Goal: Task Accomplishment & Management: Use online tool/utility

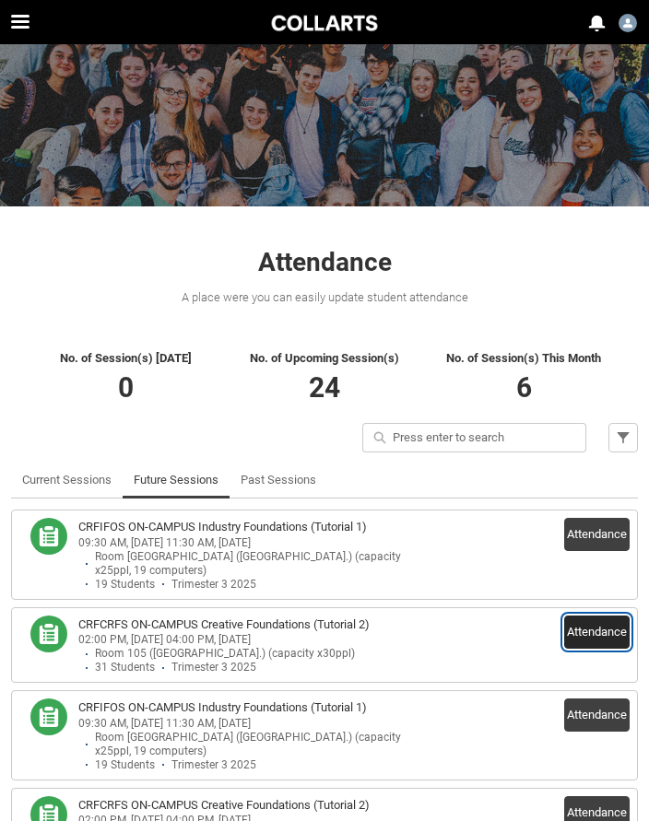
click at [594, 615] on button "Attendance" at bounding box center [596, 631] width 65 height 33
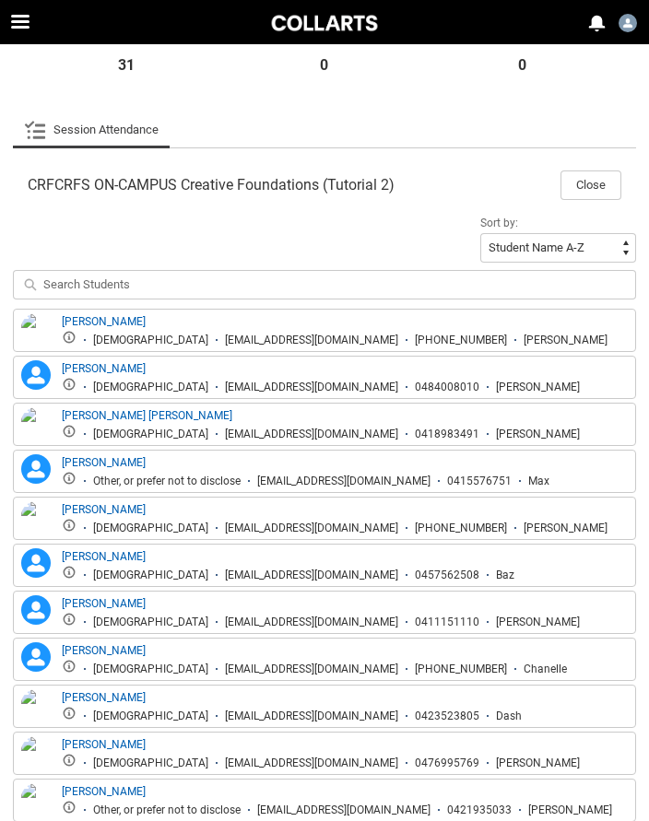
scroll to position [379, 0]
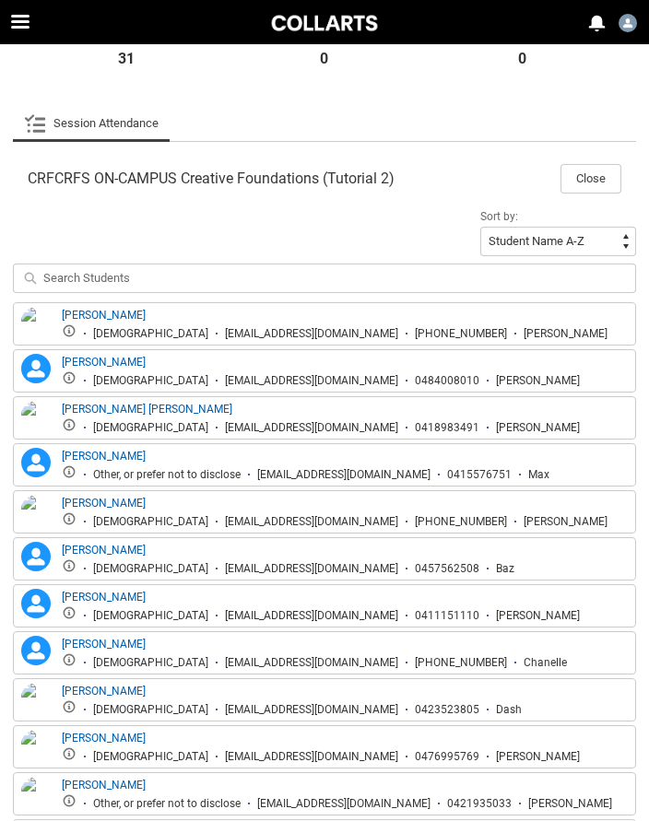
drag, startPoint x: 148, startPoint y: 335, endPoint x: 331, endPoint y: 335, distance: 182.4
click at [331, 335] on div "[EMAIL_ADDRESS][DOMAIN_NAME]" at bounding box center [311, 334] width 173 height 14
copy div "[EMAIL_ADDRESS][DOMAIN_NAME]"
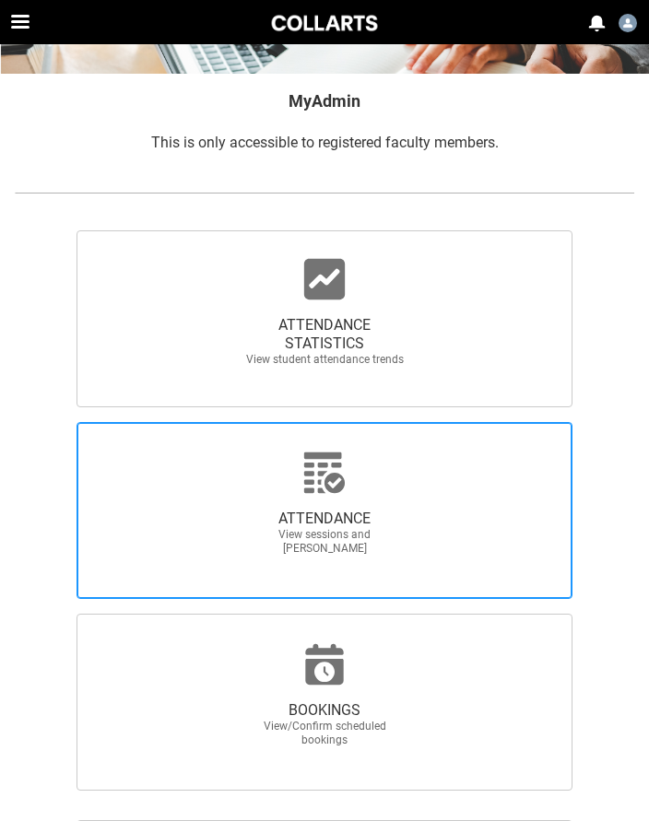
click at [284, 493] on div at bounding box center [324, 473] width 177 height 44
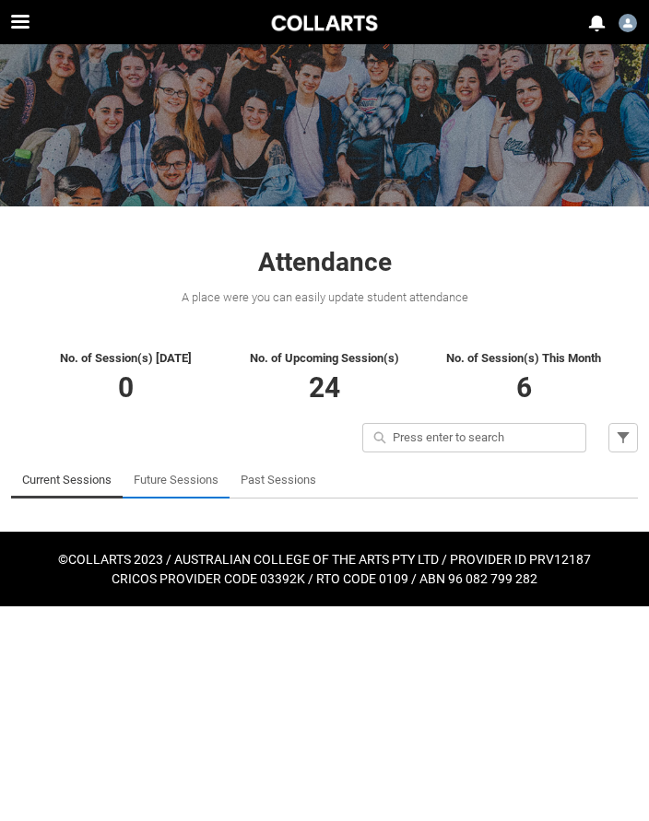
click at [169, 481] on link "Future Sessions" at bounding box center [176, 480] width 85 height 37
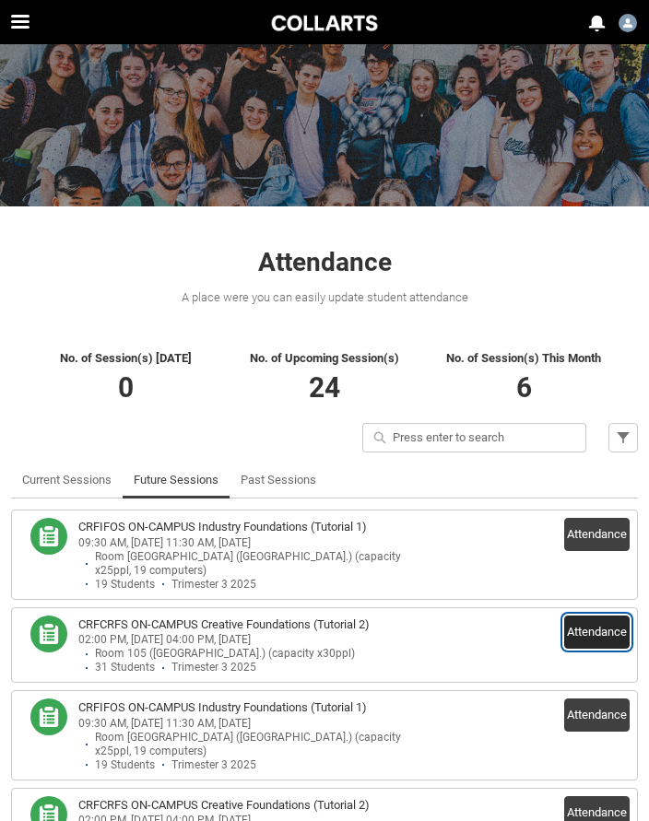
click at [604, 618] on button "Attendance" at bounding box center [596, 631] width 65 height 33
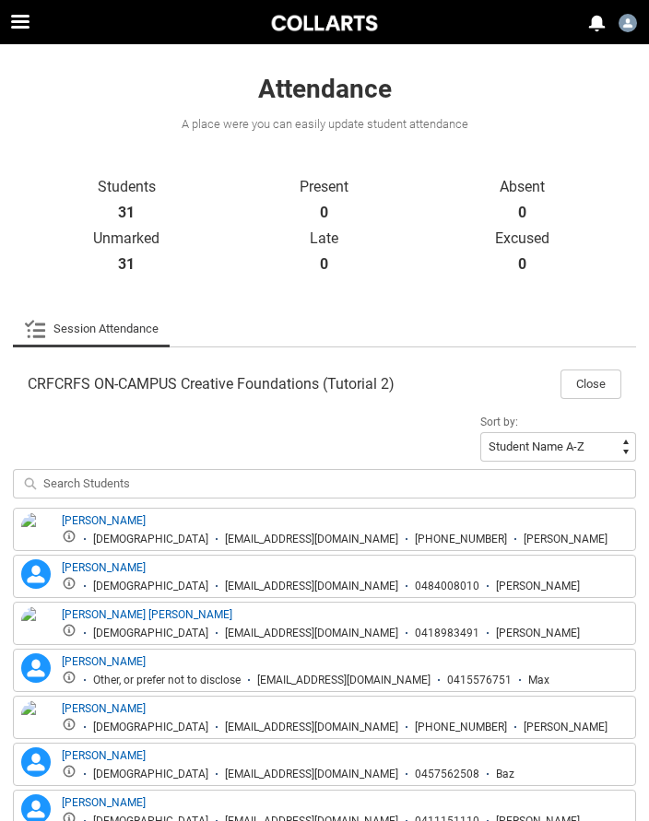
scroll to position [193, 0]
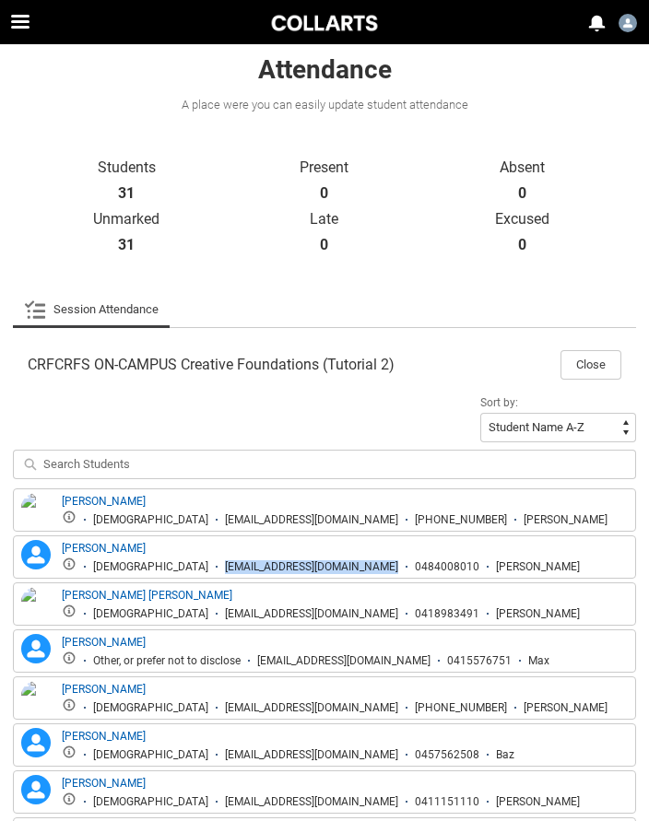
drag, startPoint x: 148, startPoint y: 565, endPoint x: 326, endPoint y: 567, distance: 177.8
click at [327, 567] on li "[EMAIL_ADDRESS][DOMAIN_NAME]" at bounding box center [303, 567] width 190 height 14
copy div "[EMAIL_ADDRESS][DOMAIN_NAME]"
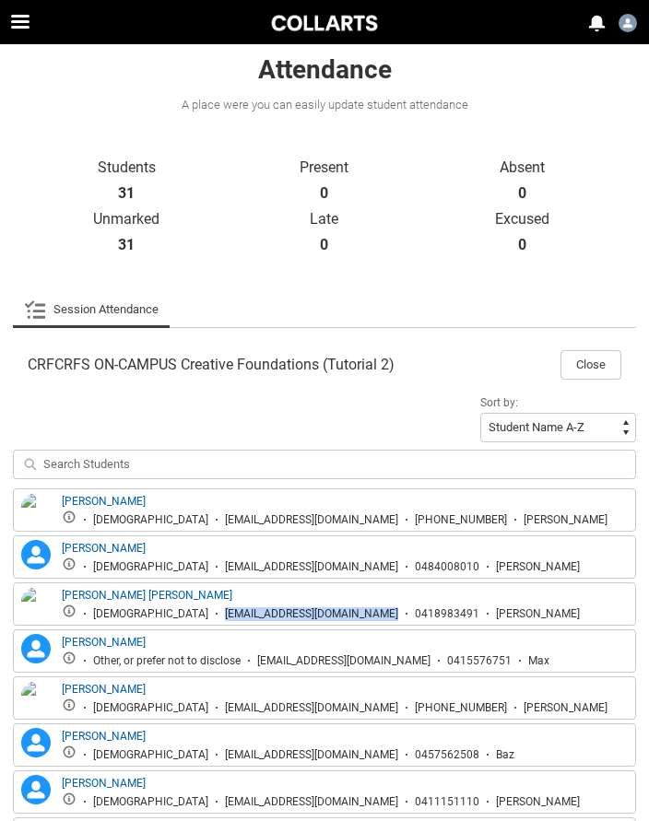
drag, startPoint x: 136, startPoint y: 615, endPoint x: 332, endPoint y: 613, distance: 195.4
click at [332, 613] on li "[EMAIL_ADDRESS][DOMAIN_NAME]" at bounding box center [303, 614] width 190 height 14
copy div "[EMAIL_ADDRESS][DOMAIN_NAME]"
drag, startPoint x: 260, startPoint y: 660, endPoint x: 441, endPoint y: 660, distance: 181.5
click at [430, 660] on div "[EMAIL_ADDRESS][DOMAIN_NAME]" at bounding box center [343, 661] width 173 height 14
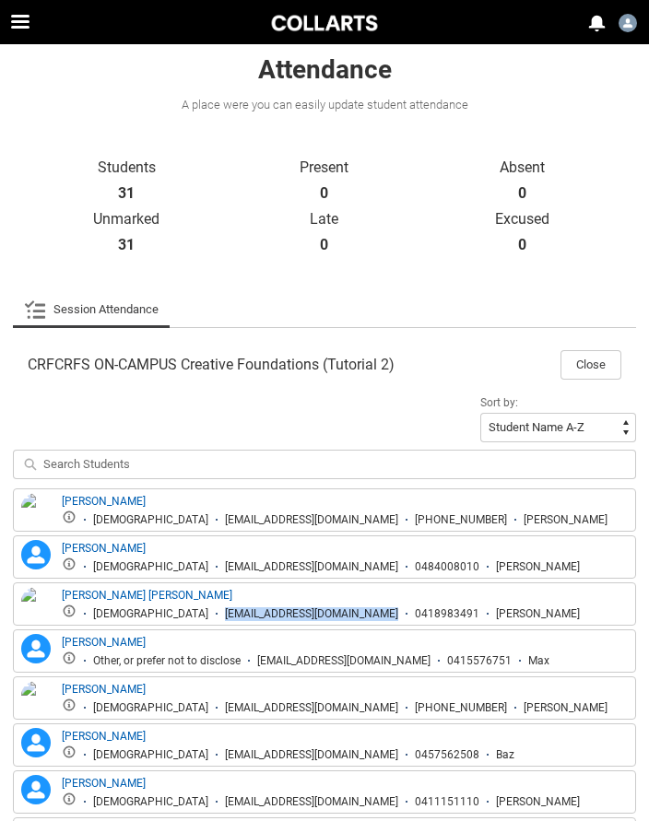
copy div "[EMAIL_ADDRESS][DOMAIN_NAME]"
drag, startPoint x: 164, startPoint y: 708, endPoint x: 355, endPoint y: 705, distance: 190.8
click at [355, 705] on li "[EMAIL_ADDRESS][DOMAIN_NAME]" at bounding box center [303, 708] width 190 height 14
copy div "[EMAIL_ADDRESS][DOMAIN_NAME]"
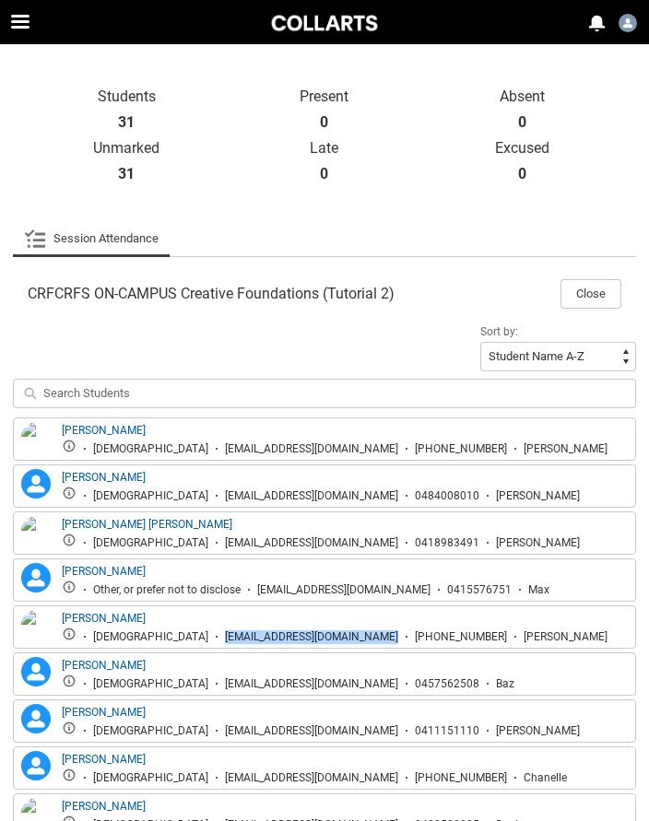
scroll to position [283, 0]
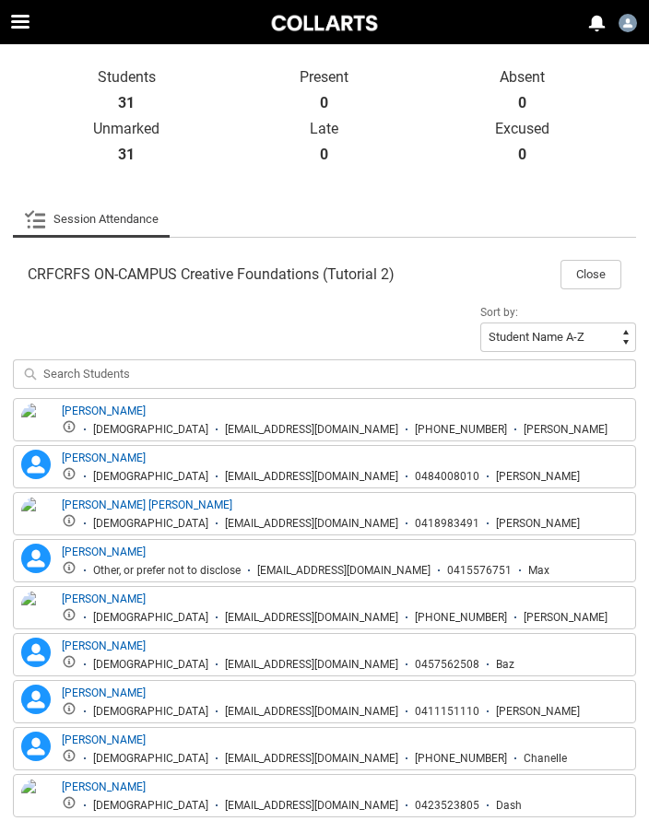
click at [225, 666] on div "[EMAIL_ADDRESS][DOMAIN_NAME]" at bounding box center [311, 665] width 173 height 14
drag, startPoint x: 135, startPoint y: 666, endPoint x: 326, endPoint y: 666, distance: 191.7
click at [326, 666] on li "[EMAIL_ADDRESS][DOMAIN_NAME]" at bounding box center [303, 665] width 190 height 14
copy div "[EMAIL_ADDRESS][DOMAIN_NAME]"
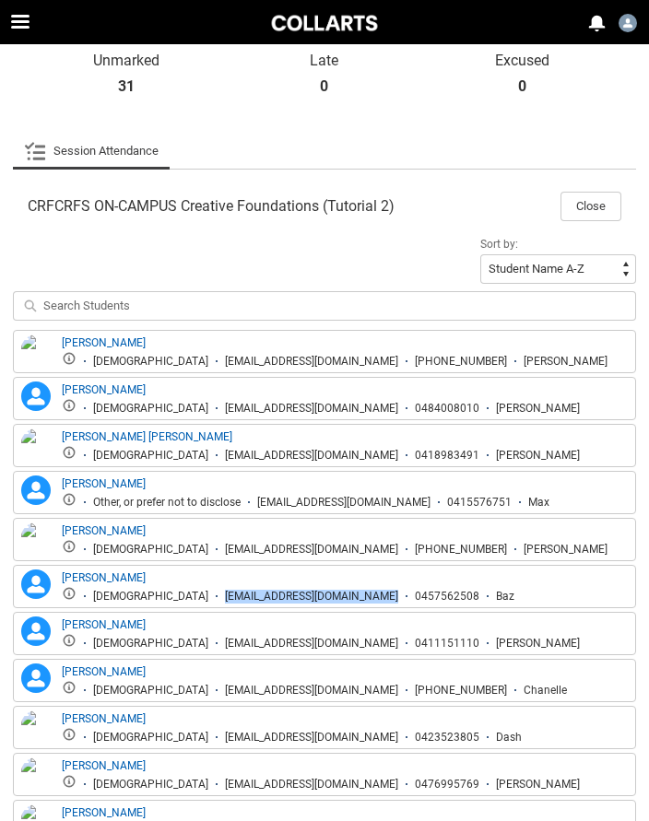
scroll to position [352, 0]
drag, startPoint x: 147, startPoint y: 643, endPoint x: 328, endPoint y: 646, distance: 181.5
click at [328, 646] on div "[EMAIL_ADDRESS][DOMAIN_NAME]" at bounding box center [311, 643] width 173 height 14
copy div "[EMAIL_ADDRESS][DOMAIN_NAME]"
drag, startPoint x: 147, startPoint y: 690, endPoint x: 329, endPoint y: 687, distance: 181.5
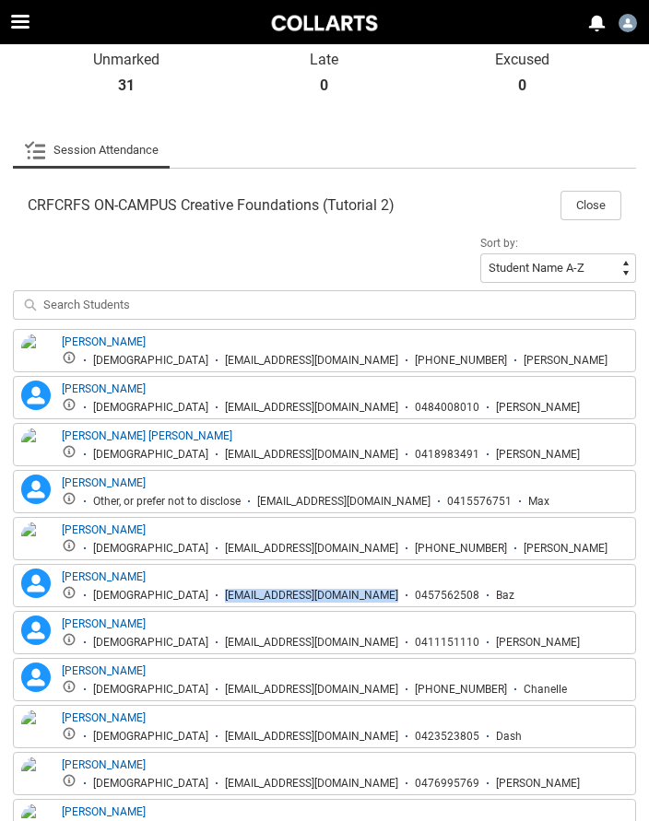
click at [329, 688] on div "[EMAIL_ADDRESS][DOMAIN_NAME]" at bounding box center [311, 690] width 173 height 14
copy div "[EMAIL_ADDRESS][DOMAIN_NAME]"
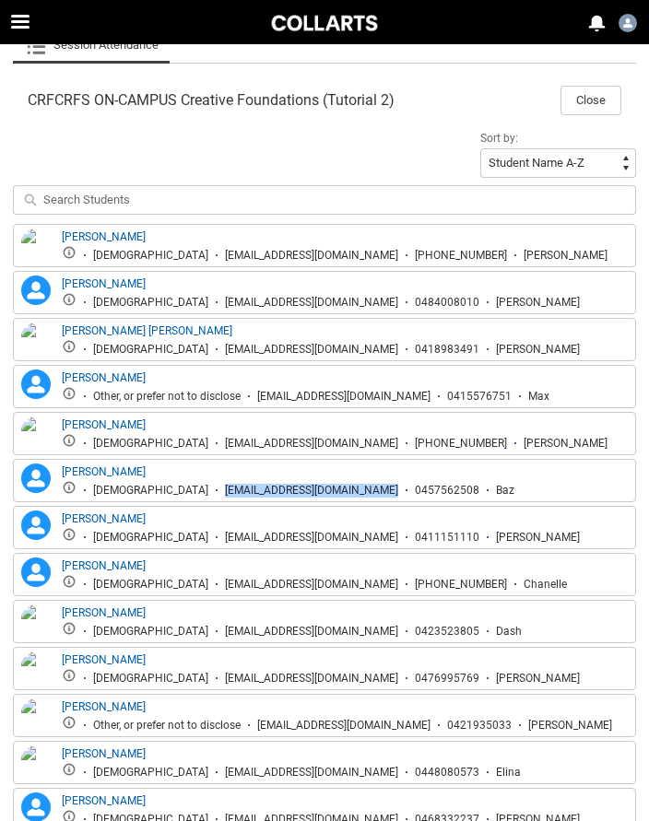
scroll to position [464, 0]
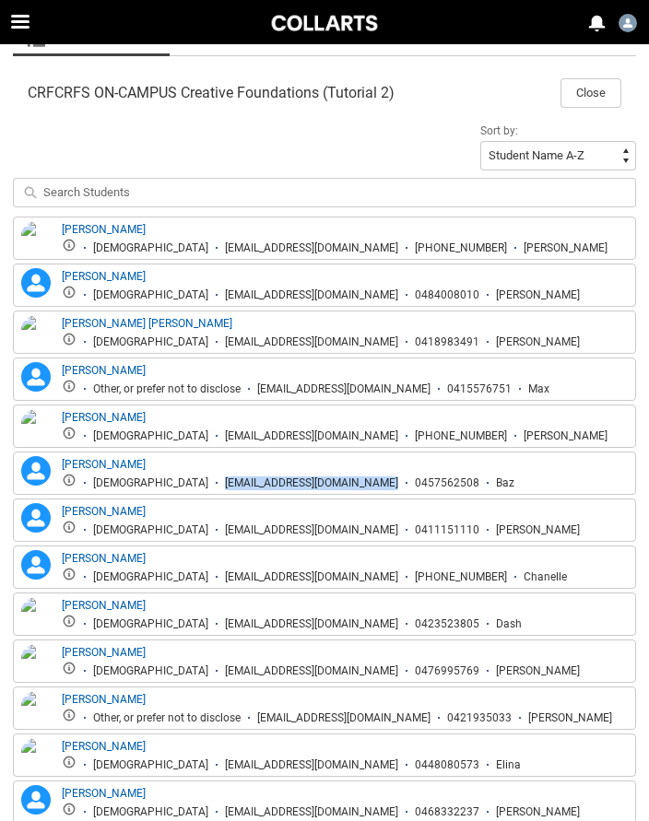
drag, startPoint x: 135, startPoint y: 626, endPoint x: 325, endPoint y: 627, distance: 190.7
click at [325, 627] on div "[EMAIL_ADDRESS][DOMAIN_NAME]" at bounding box center [311, 624] width 173 height 14
copy div "[EMAIL_ADDRESS][DOMAIN_NAME]"
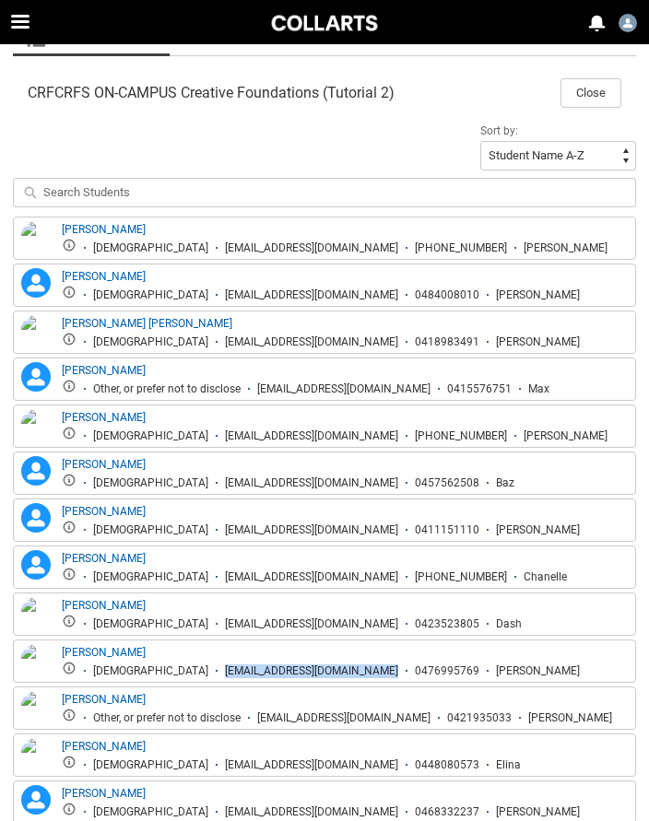
drag, startPoint x: 135, startPoint y: 671, endPoint x: 313, endPoint y: 672, distance: 177.8
click at [313, 672] on li "[EMAIL_ADDRESS][DOMAIN_NAME]" at bounding box center [303, 671] width 190 height 14
copy div "[EMAIL_ADDRESS][DOMAIN_NAME]"
drag, startPoint x: 28, startPoint y: 584, endPoint x: 457, endPoint y: 721, distance: 450.5
click at [430, 721] on li "[EMAIL_ADDRESS][DOMAIN_NAME]" at bounding box center [335, 718] width 190 height 14
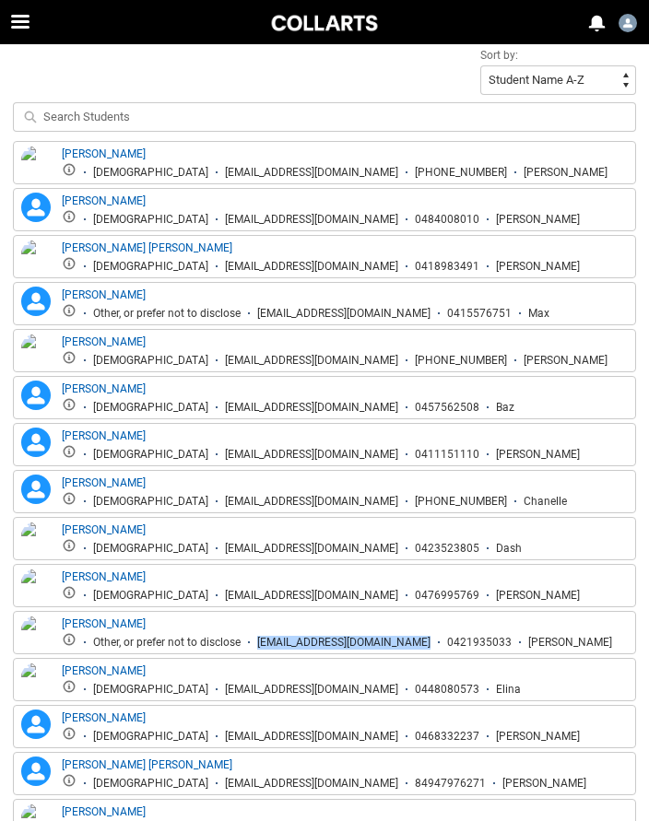
scroll to position [561, 0]
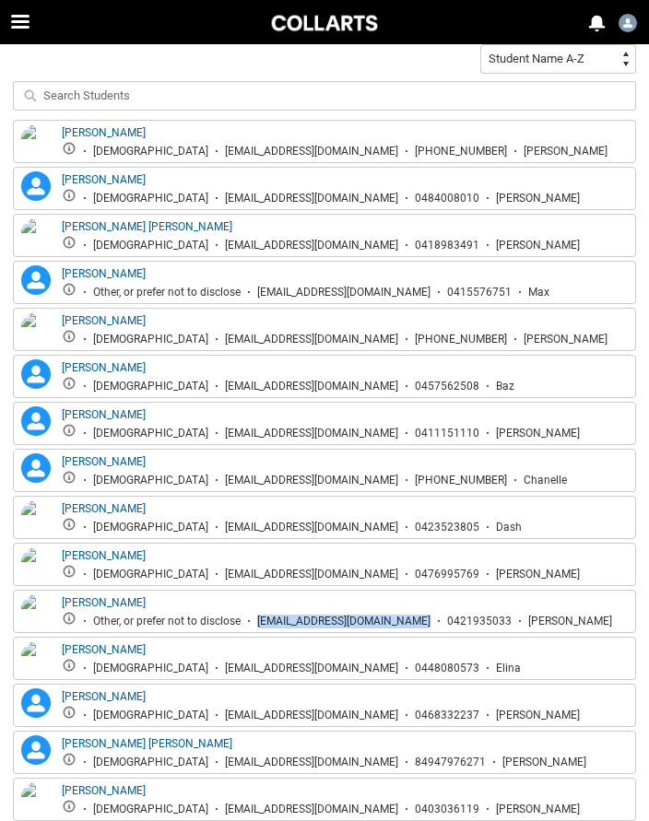
drag, startPoint x: 147, startPoint y: 671, endPoint x: 334, endPoint y: 669, distance: 187.1
click at [334, 669] on div "[EMAIL_ADDRESS][DOMAIN_NAME]" at bounding box center [311, 669] width 173 height 14
drag, startPoint x: 24, startPoint y: 540, endPoint x: 263, endPoint y: 709, distance: 292.7
click at [263, 709] on div "[EMAIL_ADDRESS][DOMAIN_NAME]" at bounding box center [311, 716] width 173 height 14
click at [225, 715] on div "[EMAIL_ADDRESS][DOMAIN_NAME]" at bounding box center [311, 716] width 173 height 14
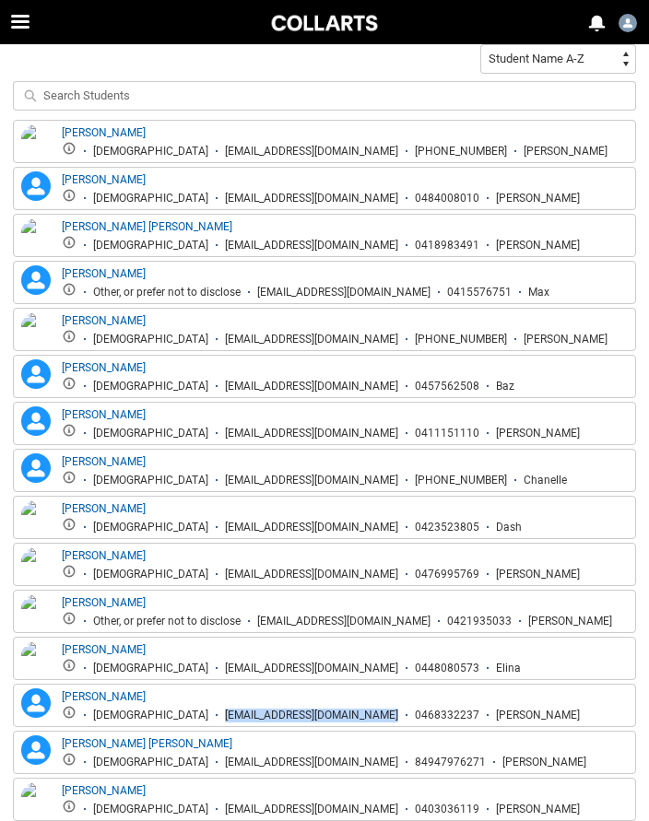
drag, startPoint x: 135, startPoint y: 715, endPoint x: 324, endPoint y: 710, distance: 188.9
click at [325, 710] on li "[EMAIL_ADDRESS][DOMAIN_NAME]" at bounding box center [303, 716] width 190 height 14
drag, startPoint x: 135, startPoint y: 764, endPoint x: 308, endPoint y: 763, distance: 172.3
click at [308, 763] on div "[EMAIL_ADDRESS][DOMAIN_NAME]" at bounding box center [311, 763] width 173 height 14
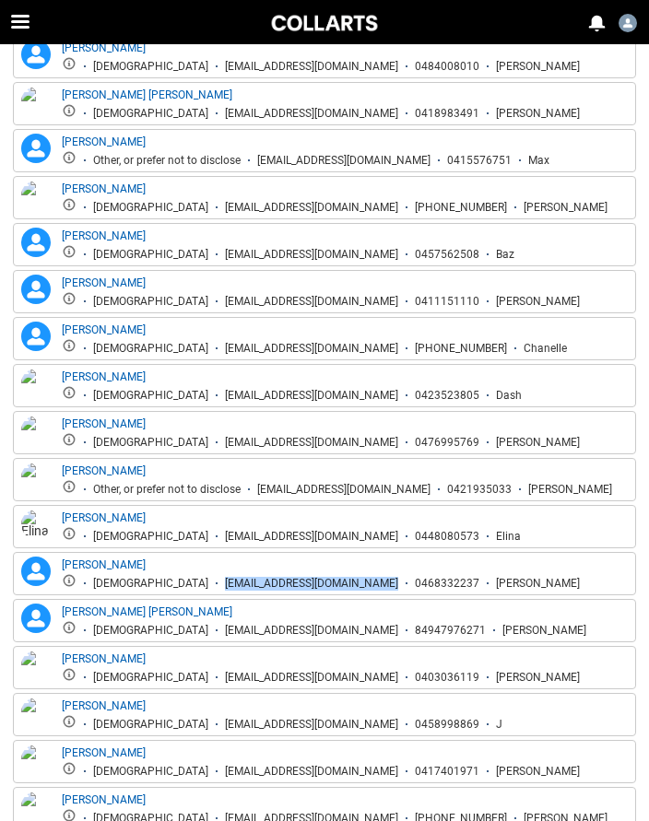
scroll to position [696, 0]
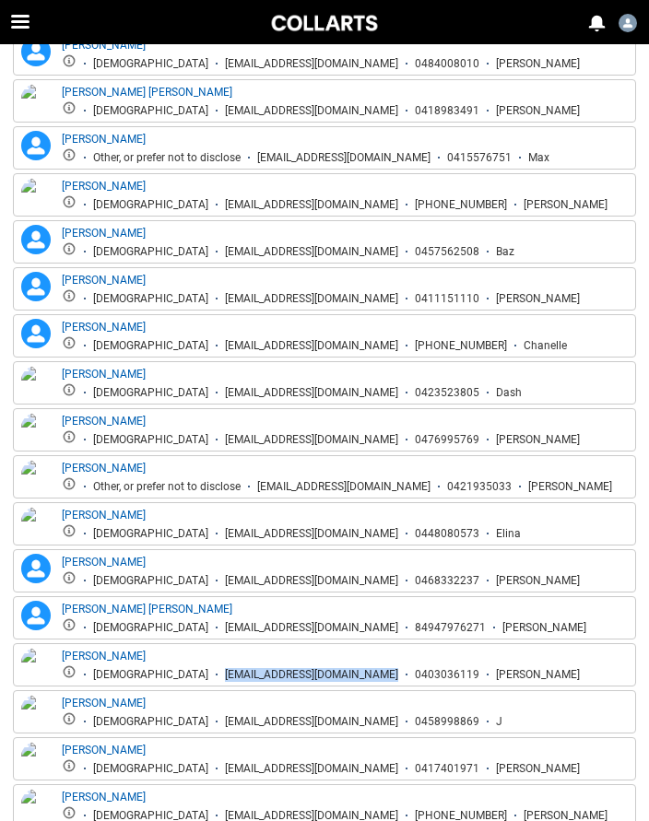
drag, startPoint x: 25, startPoint y: 653, endPoint x: 332, endPoint y: 672, distance: 307.4
click at [332, 672] on li "[EMAIL_ADDRESS][DOMAIN_NAME]" at bounding box center [303, 675] width 190 height 14
click at [225, 723] on div "[EMAIL_ADDRESS][DOMAIN_NAME]" at bounding box center [311, 722] width 173 height 14
drag, startPoint x: 163, startPoint y: 723, endPoint x: 364, endPoint y: 720, distance: 200.9
click at [364, 720] on li "[EMAIL_ADDRESS][DOMAIN_NAME]" at bounding box center [303, 722] width 190 height 14
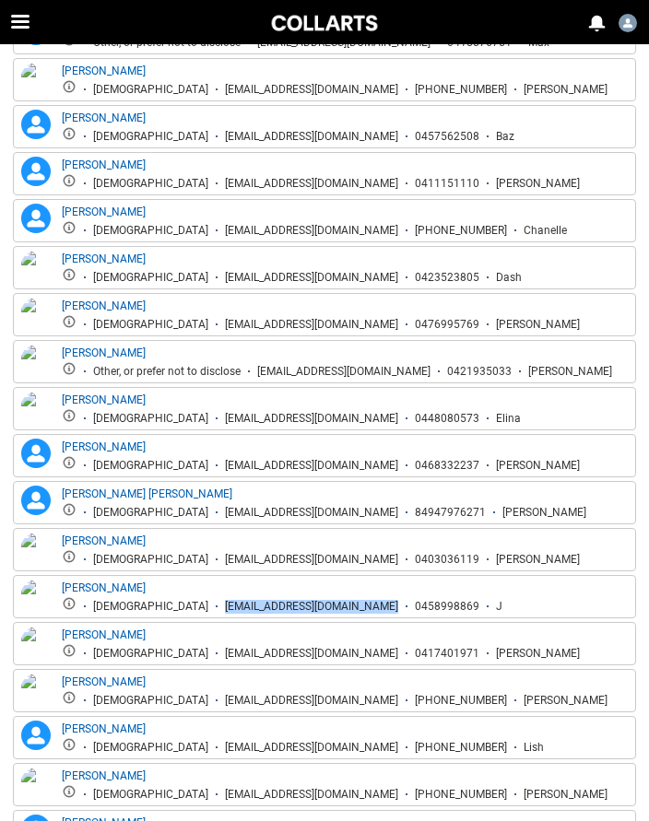
scroll to position [813, 0]
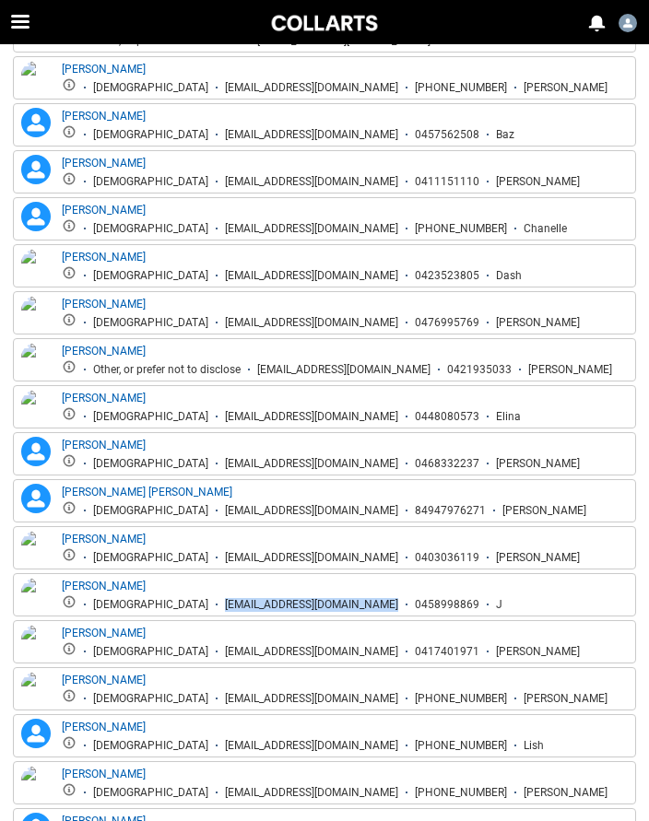
drag, startPoint x: 147, startPoint y: 651, endPoint x: 330, endPoint y: 651, distance: 183.4
click at [331, 651] on div "[EMAIL_ADDRESS][DOMAIN_NAME]" at bounding box center [311, 652] width 173 height 14
click at [208, 698] on li "[EMAIL_ADDRESS][DOMAIN_NAME]" at bounding box center [303, 699] width 190 height 14
drag, startPoint x: 147, startPoint y: 695, endPoint x: 329, endPoint y: 701, distance: 182.6
click at [329, 701] on div "[EMAIL_ADDRESS][DOMAIN_NAME]" at bounding box center [311, 699] width 173 height 14
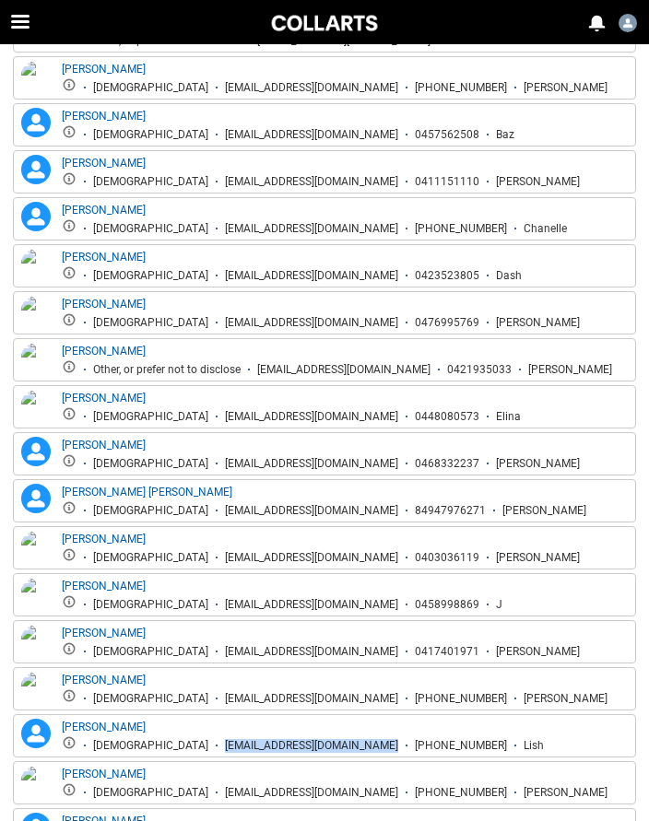
drag, startPoint x: 145, startPoint y: 744, endPoint x: 328, endPoint y: 749, distance: 183.4
click at [328, 748] on li "[EMAIL_ADDRESS][DOMAIN_NAME]" at bounding box center [303, 746] width 190 height 14
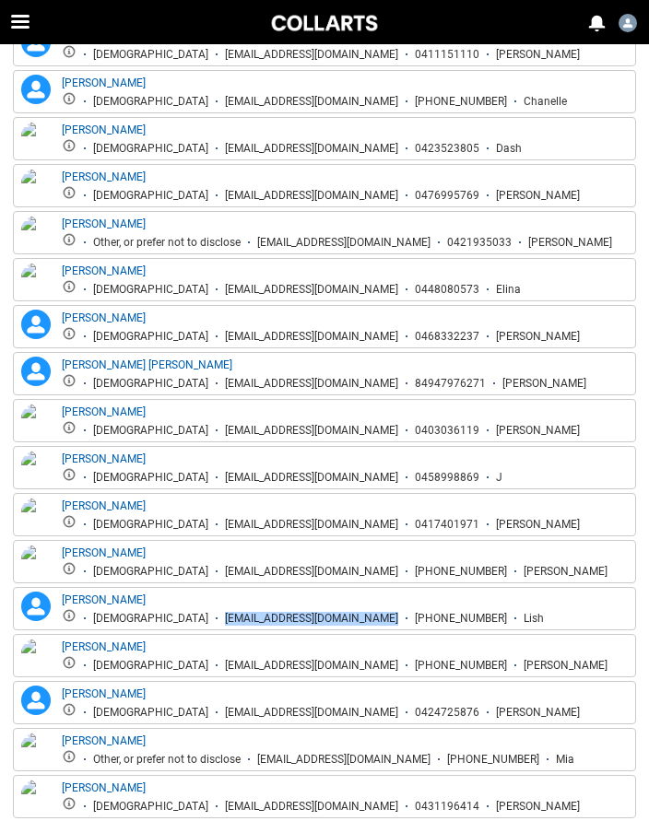
scroll to position [942, 0]
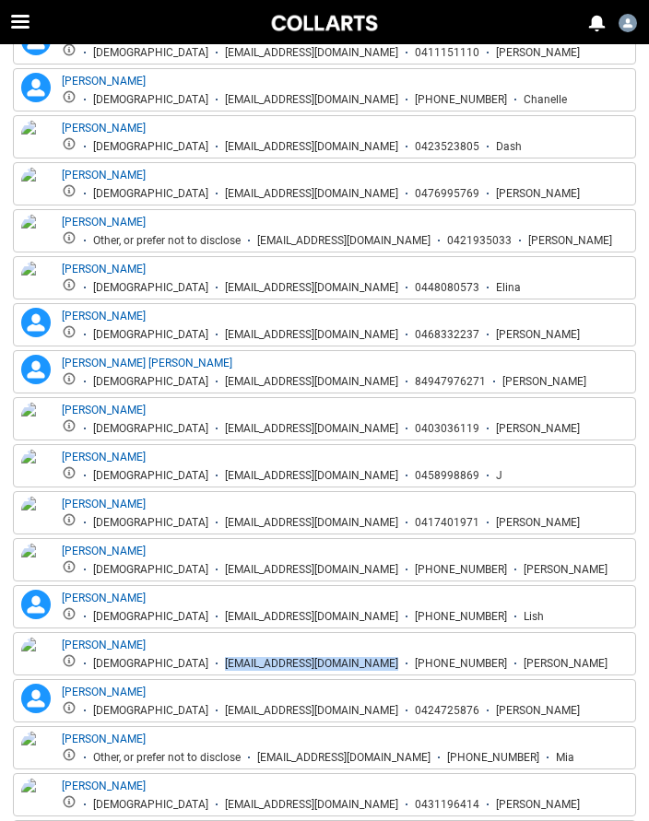
drag, startPoint x: 144, startPoint y: 664, endPoint x: 325, endPoint y: 667, distance: 181.5
click at [326, 667] on li "[EMAIL_ADDRESS][DOMAIN_NAME]" at bounding box center [303, 664] width 190 height 14
click at [208, 711] on li "[EMAIL_ADDRESS][DOMAIN_NAME]" at bounding box center [303, 711] width 190 height 14
drag, startPoint x: 136, startPoint y: 710, endPoint x: 332, endPoint y: 711, distance: 195.3
click at [332, 711] on li "[EMAIL_ADDRESS][DOMAIN_NAME]" at bounding box center [303, 711] width 190 height 14
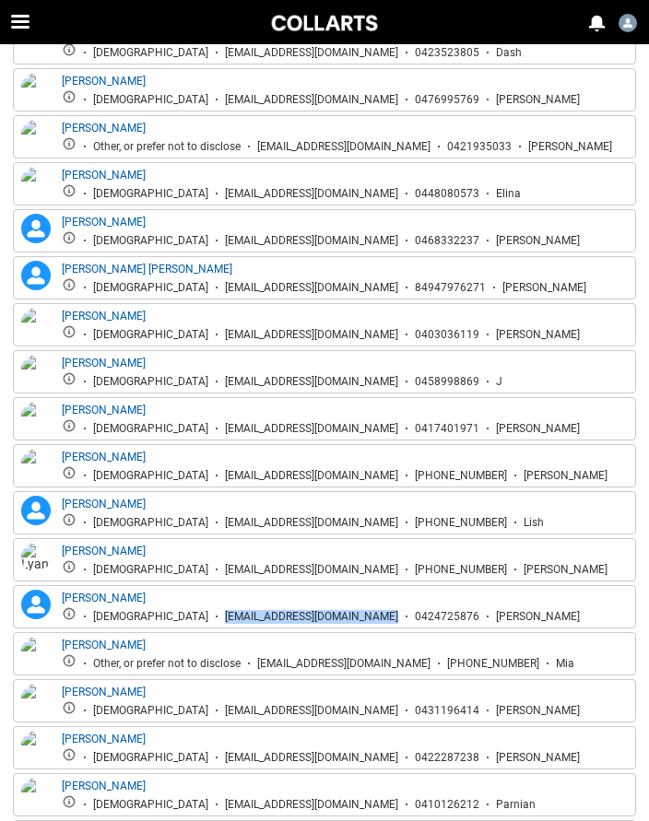
scroll to position [1039, 0]
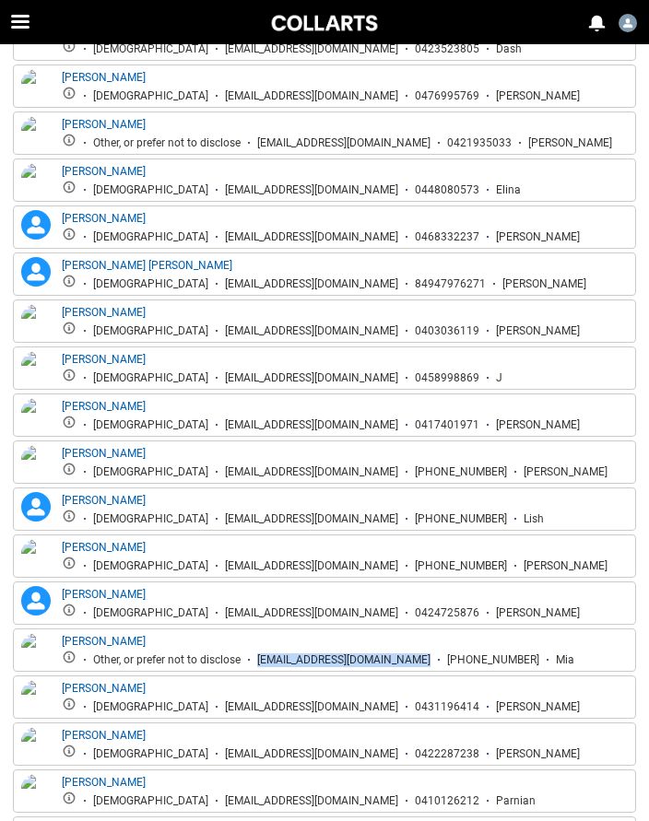
drag, startPoint x: 259, startPoint y: 662, endPoint x: 453, endPoint y: 663, distance: 194.4
click at [430, 663] on div "[EMAIL_ADDRESS][DOMAIN_NAME]" at bounding box center [343, 660] width 173 height 14
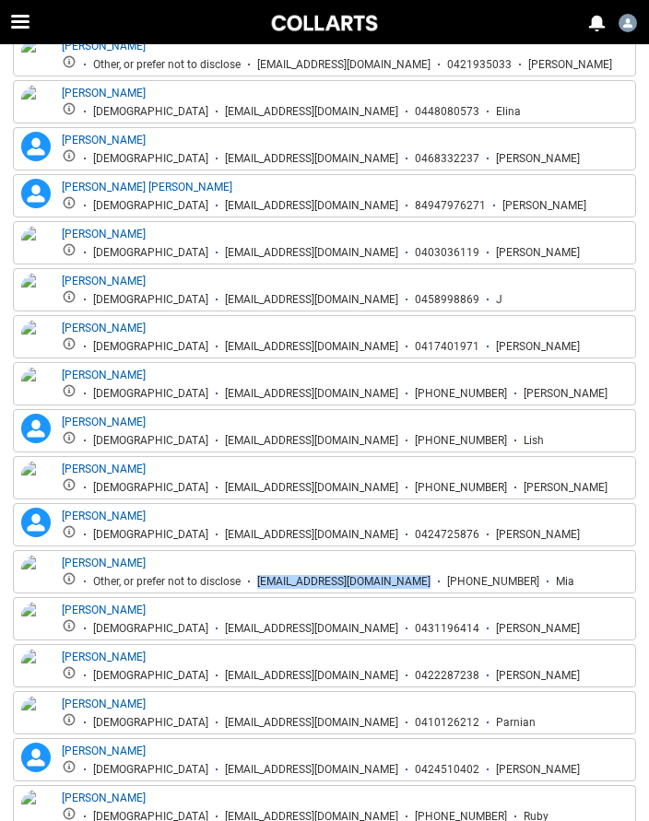
scroll to position [1119, 0]
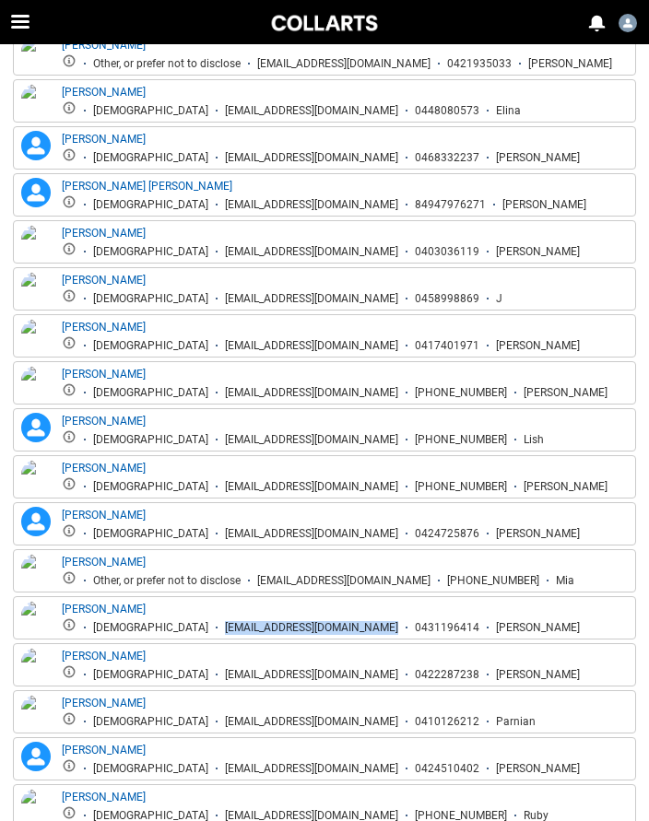
drag, startPoint x: 144, startPoint y: 623, endPoint x: 335, endPoint y: 630, distance: 191.8
click at [336, 631] on li "[EMAIL_ADDRESS][DOMAIN_NAME]" at bounding box center [303, 628] width 190 height 14
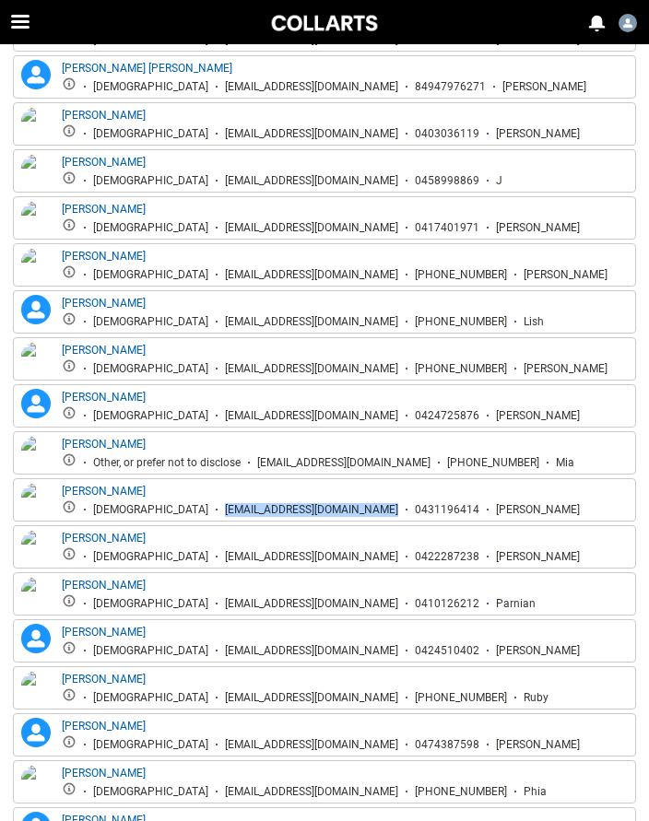
scroll to position [1238, 0]
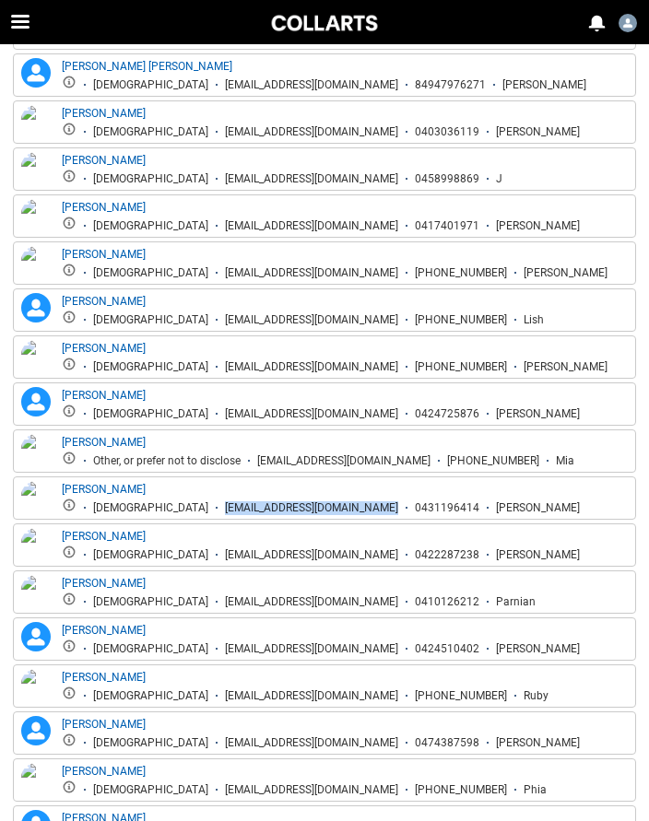
drag, startPoint x: 136, startPoint y: 560, endPoint x: 324, endPoint y: 557, distance: 188.0
click at [325, 557] on div "[EMAIL_ADDRESS][DOMAIN_NAME]" at bounding box center [311, 555] width 173 height 14
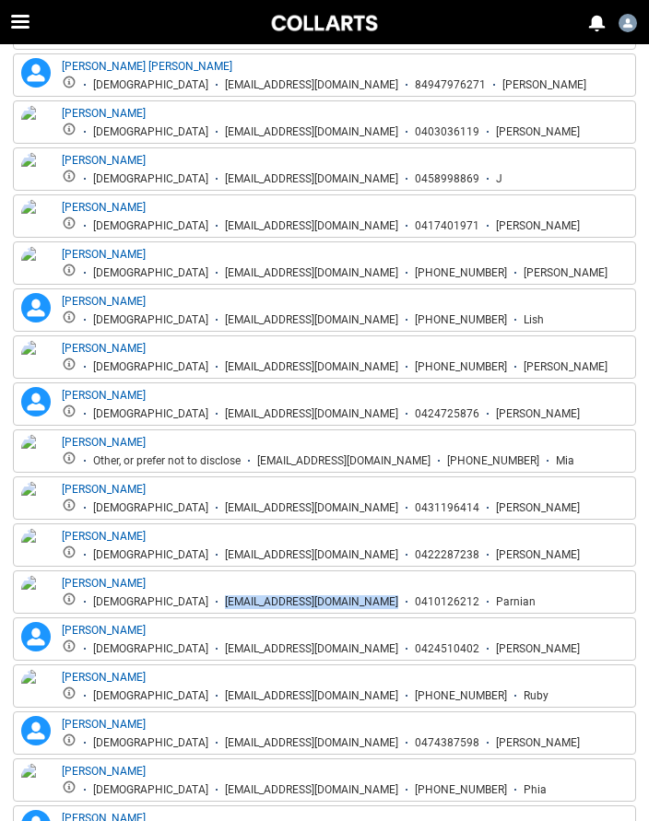
drag, startPoint x: 5, startPoint y: 565, endPoint x: 339, endPoint y: 607, distance: 337.1
click at [339, 607] on li "[EMAIL_ADDRESS][DOMAIN_NAME]" at bounding box center [303, 602] width 190 height 14
drag, startPoint x: 145, startPoint y: 647, endPoint x: 322, endPoint y: 652, distance: 177.0
click at [322, 652] on li "[EMAIL_ADDRESS][DOMAIN_NAME]" at bounding box center [303, 649] width 190 height 14
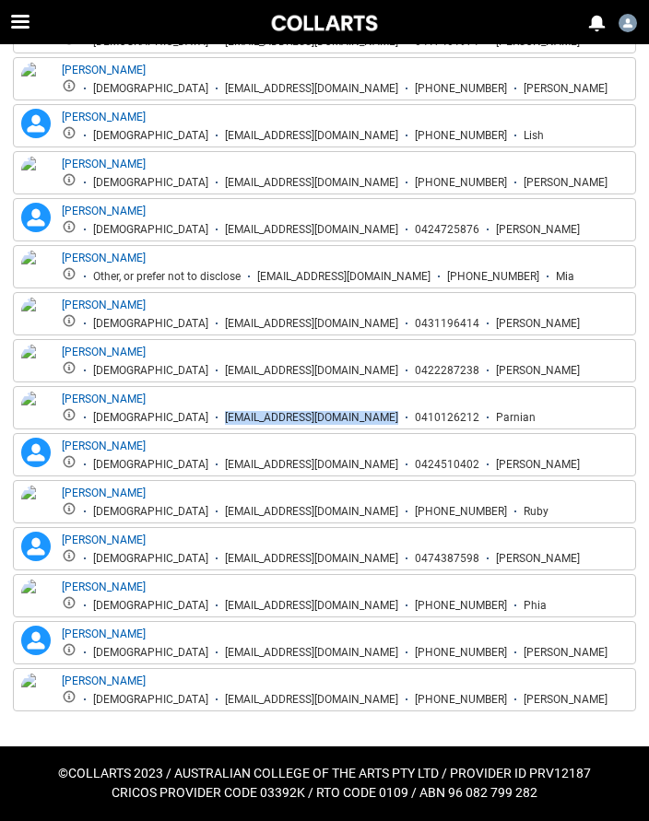
drag, startPoint x: 35, startPoint y: 705, endPoint x: 312, endPoint y: 510, distance: 339.2
click at [312, 510] on li "[EMAIL_ADDRESS][DOMAIN_NAME]" at bounding box center [303, 512] width 190 height 14
drag, startPoint x: 135, startPoint y: 561, endPoint x: 320, endPoint y: 558, distance: 185.2
click at [320, 558] on div "[EMAIL_ADDRESS][DOMAIN_NAME]" at bounding box center [311, 559] width 173 height 14
drag, startPoint x: 147, startPoint y: 608, endPoint x: 330, endPoint y: 608, distance: 182.4
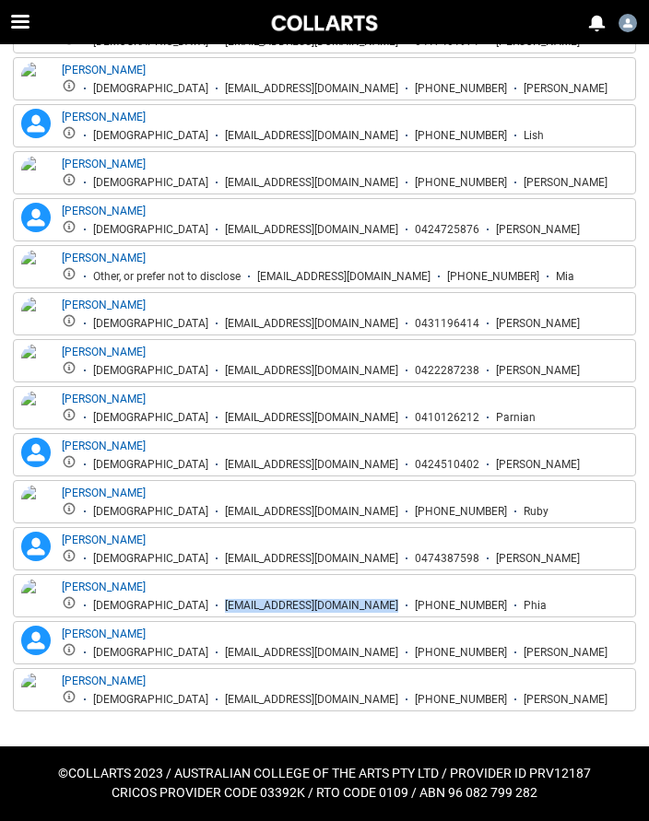
click at [330, 608] on div "[EMAIL_ADDRESS][DOMAIN_NAME]" at bounding box center [311, 606] width 173 height 14
drag, startPoint x: 33, startPoint y: 625, endPoint x: 327, endPoint y: 651, distance: 295.1
click at [327, 651] on div "[EMAIL_ADDRESS][DOMAIN_NAME]" at bounding box center [311, 653] width 173 height 14
drag, startPoint x: 40, startPoint y: 623, endPoint x: 315, endPoint y: 698, distance: 285.7
click at [315, 698] on div "[EMAIL_ADDRESS][DOMAIN_NAME]" at bounding box center [311, 700] width 173 height 14
